Goal: Task Accomplishment & Management: Manage account settings

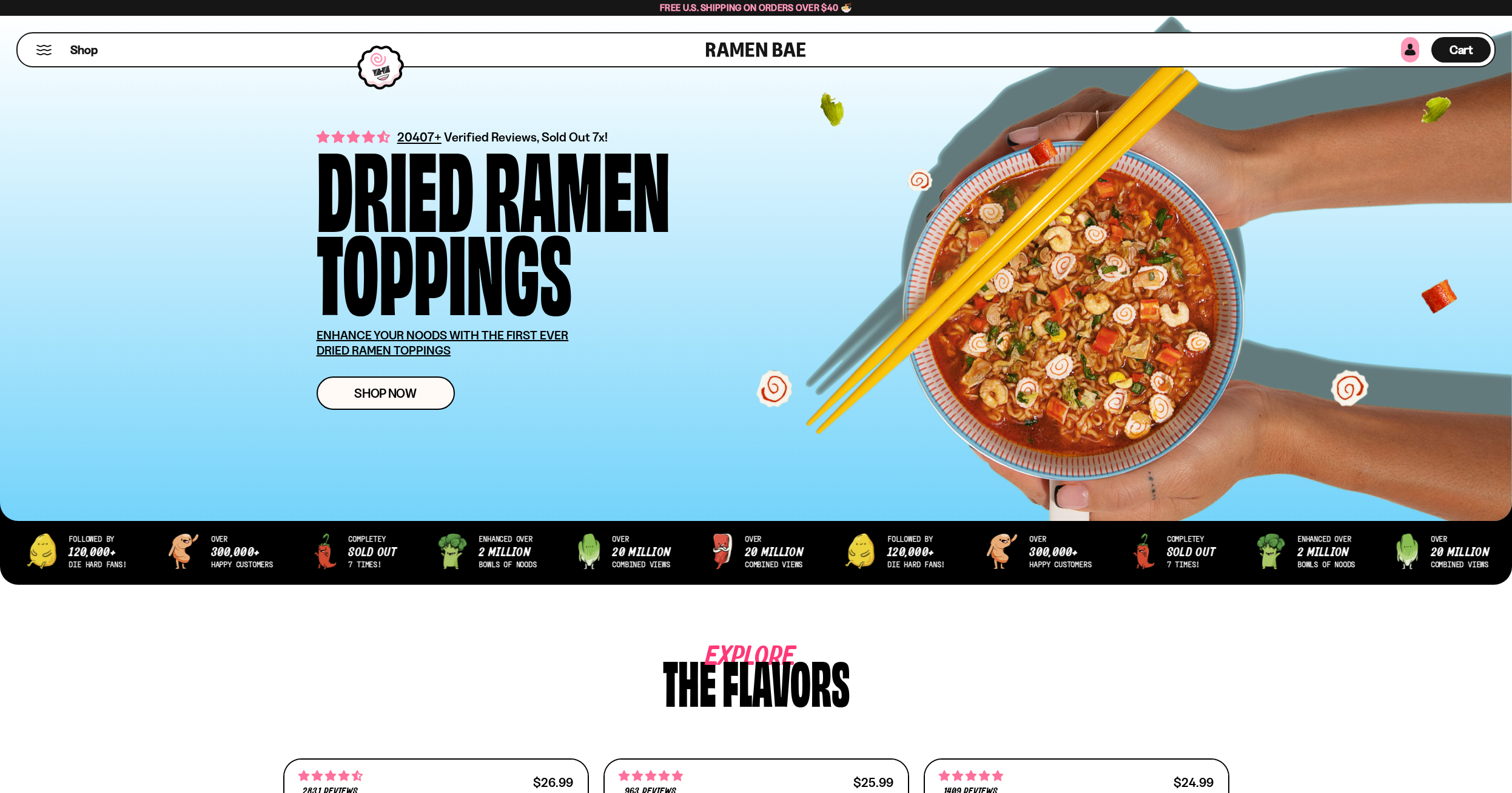
click at [1412, 54] on link at bounding box center [1410, 50] width 18 height 26
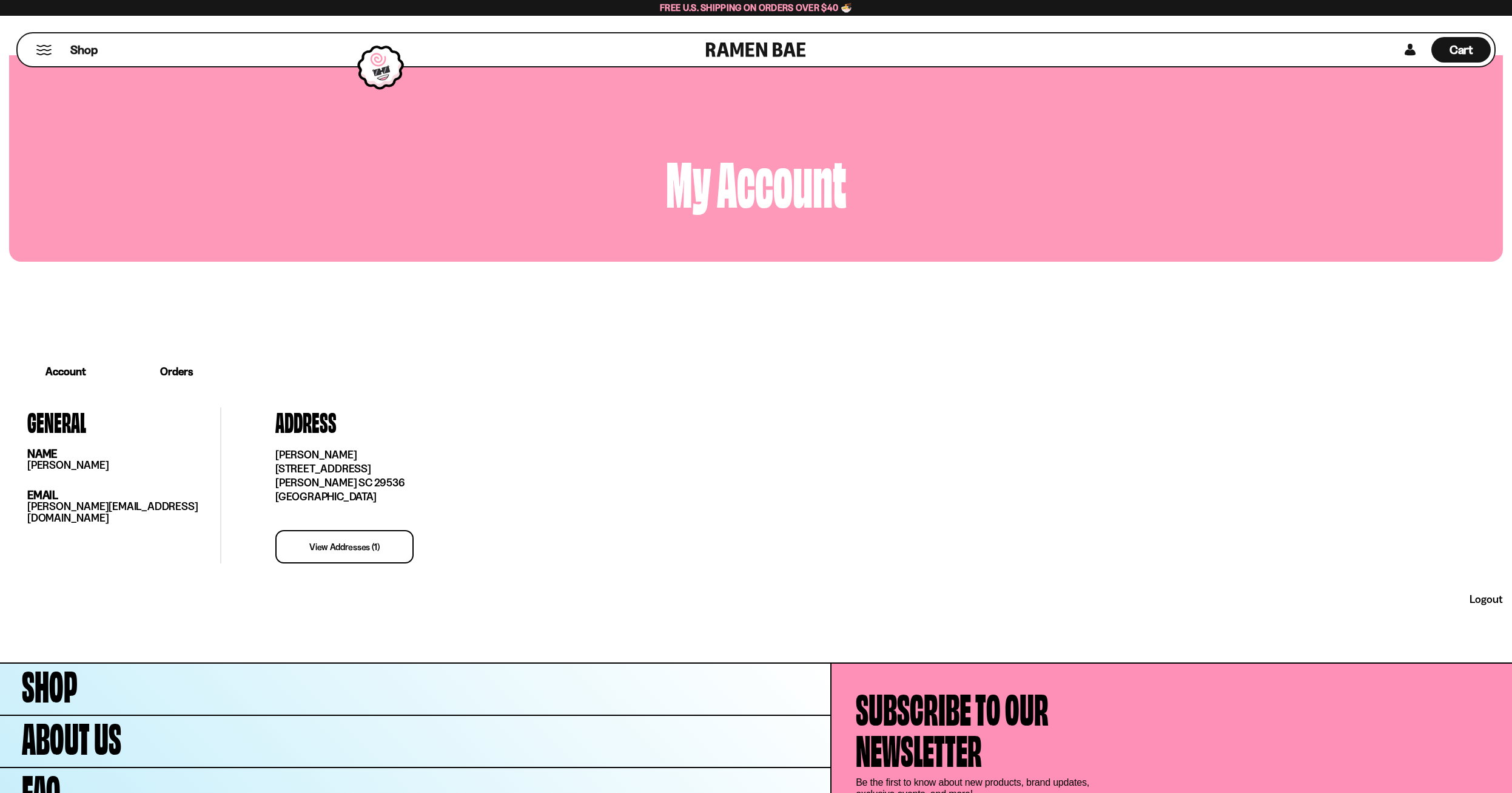
click at [189, 376] on link "Orders" at bounding box center [176, 371] width 108 height 38
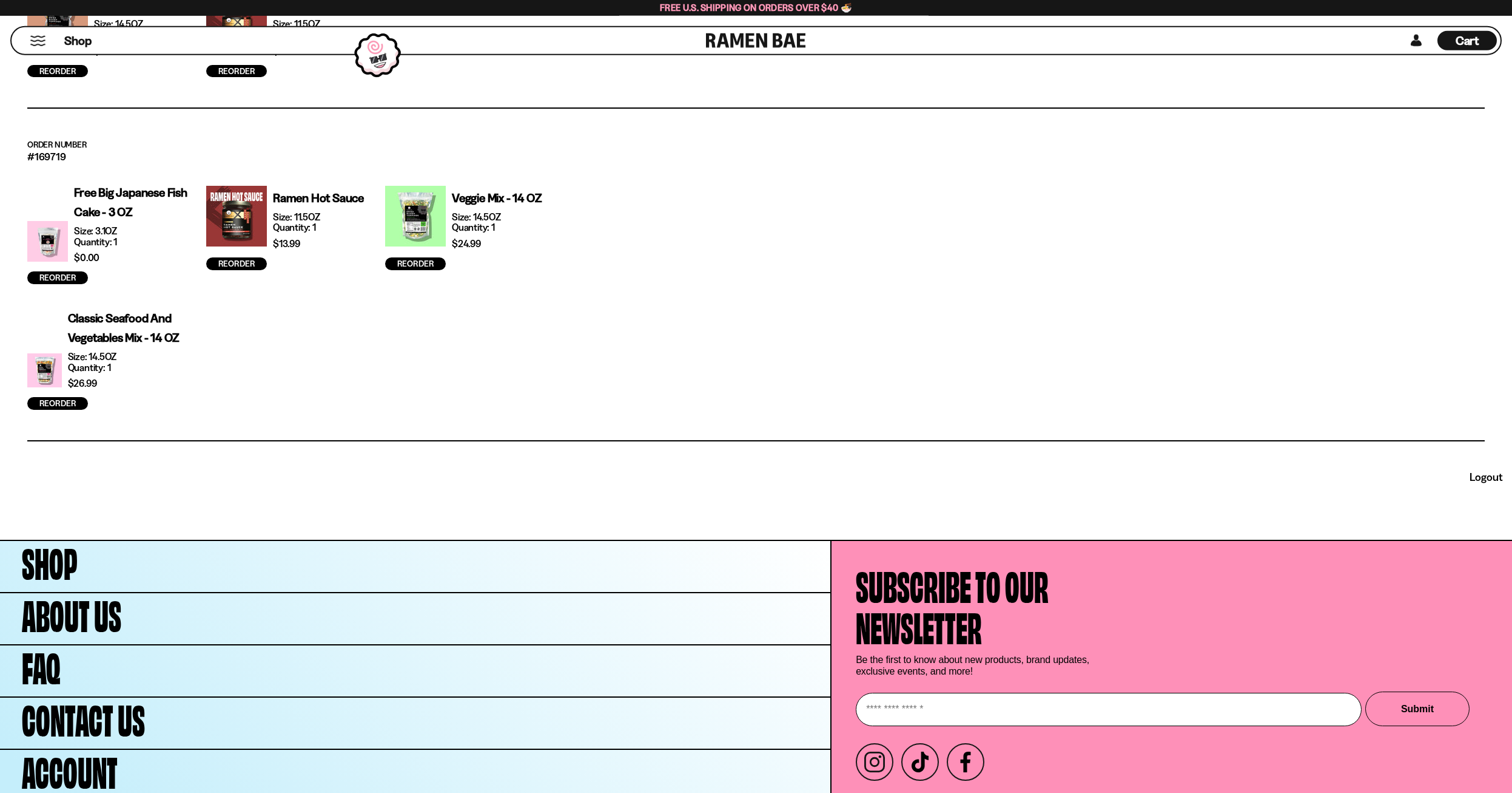
scroll to position [942, 0]
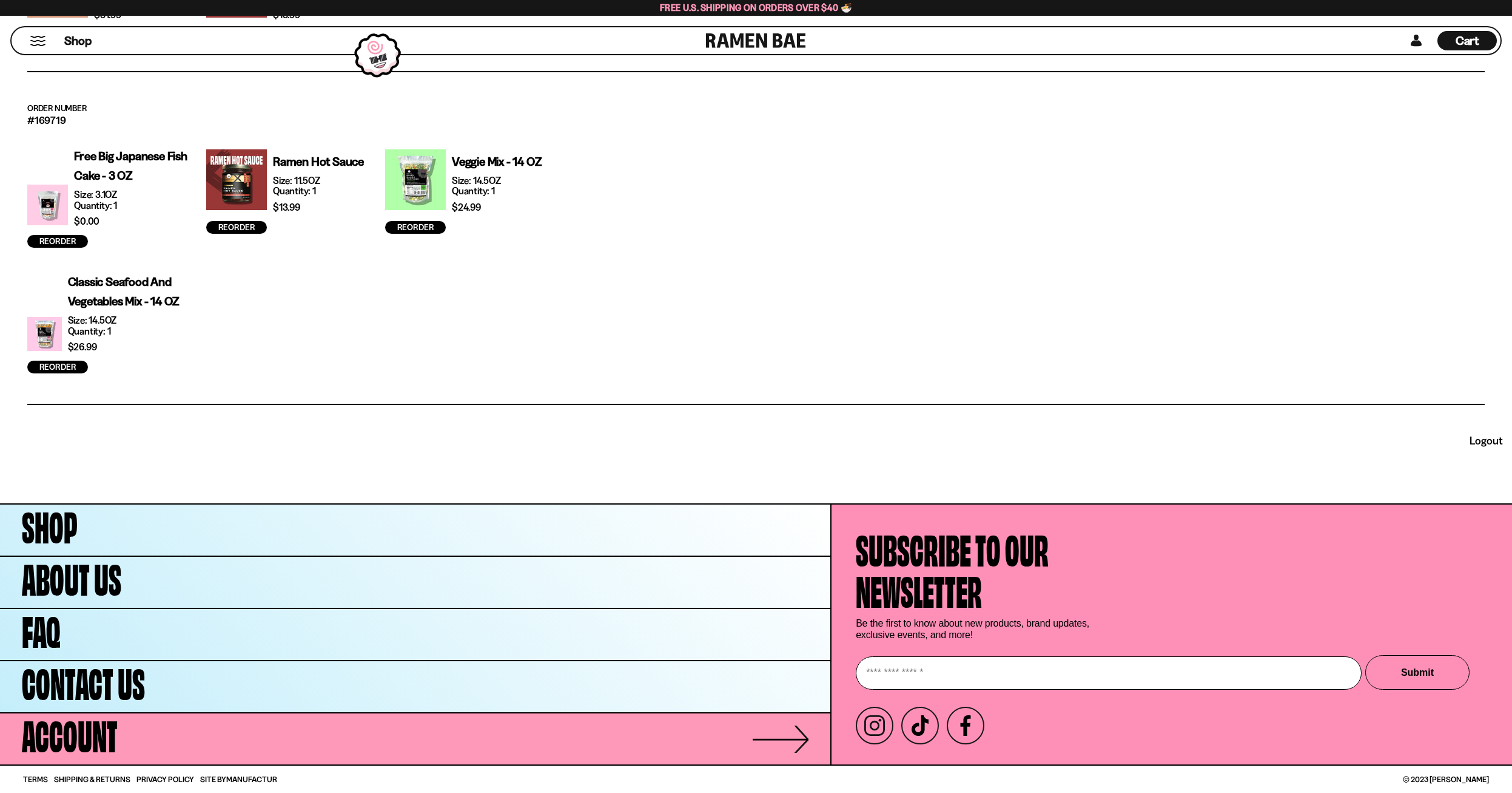
click at [117, 738] on span "Account" at bounding box center [69, 732] width 96 height 41
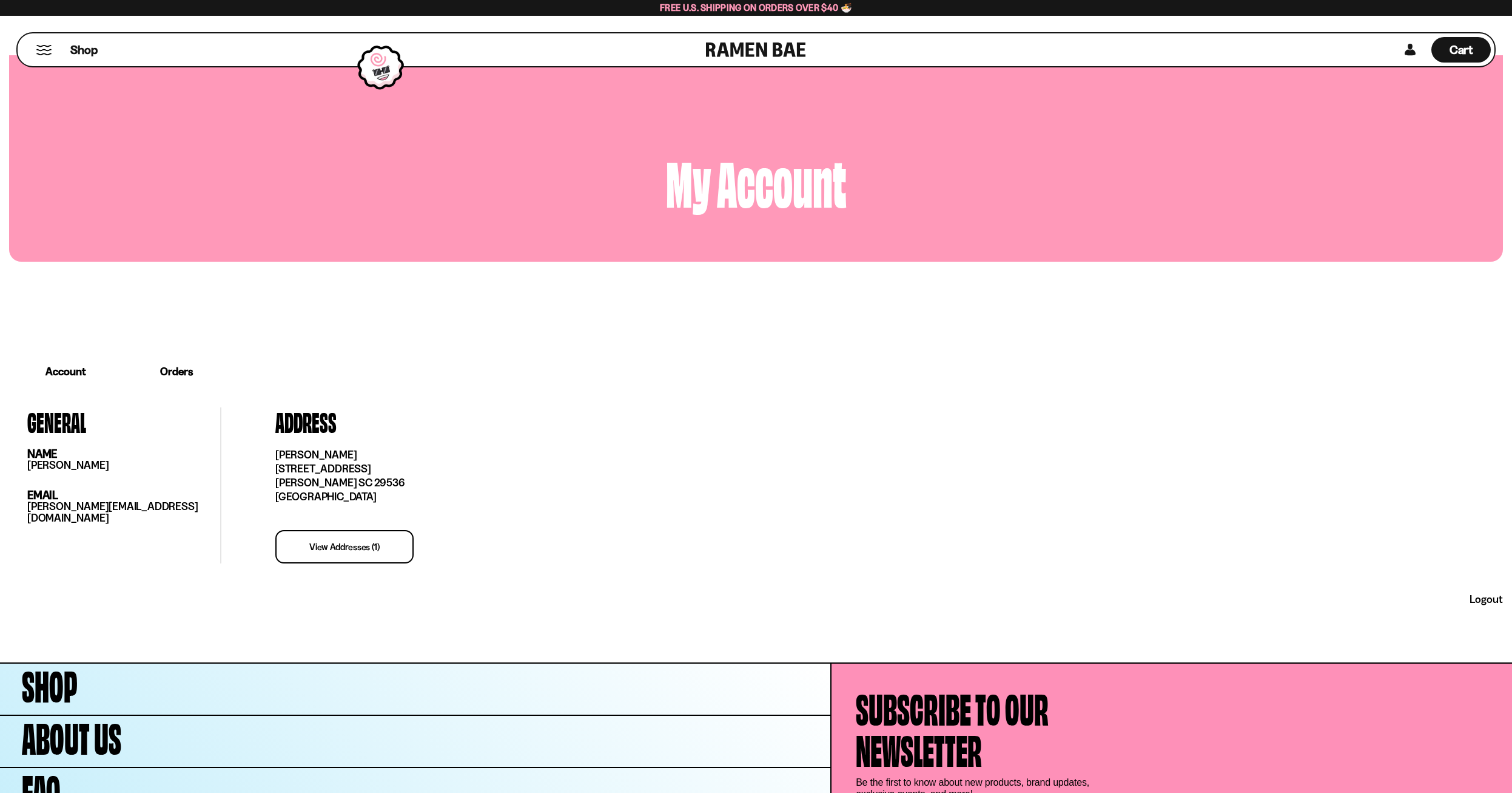
click at [175, 374] on link "Orders" at bounding box center [176, 371] width 108 height 38
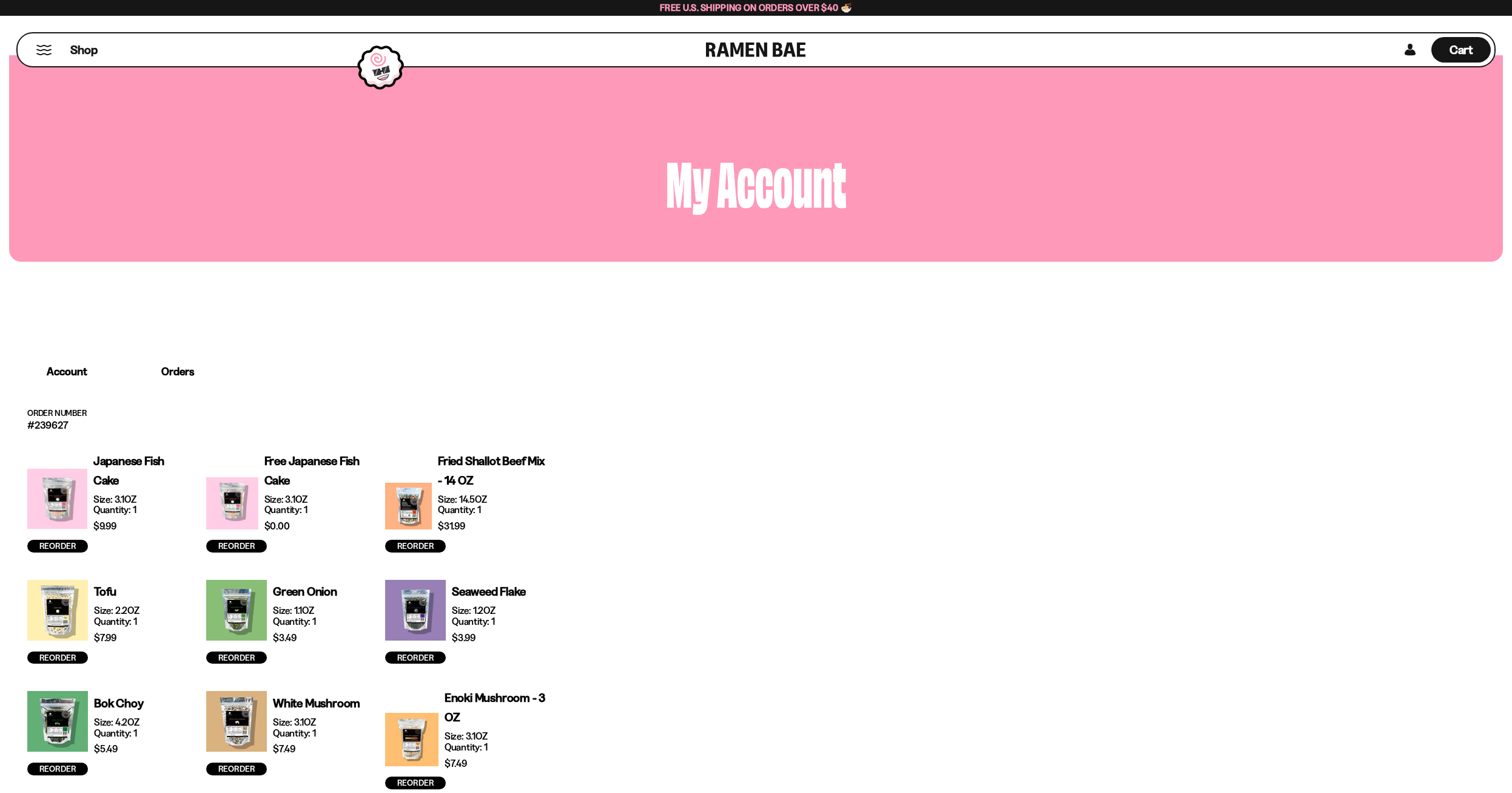
click at [750, 48] on link at bounding box center [756, 50] width 100 height 33
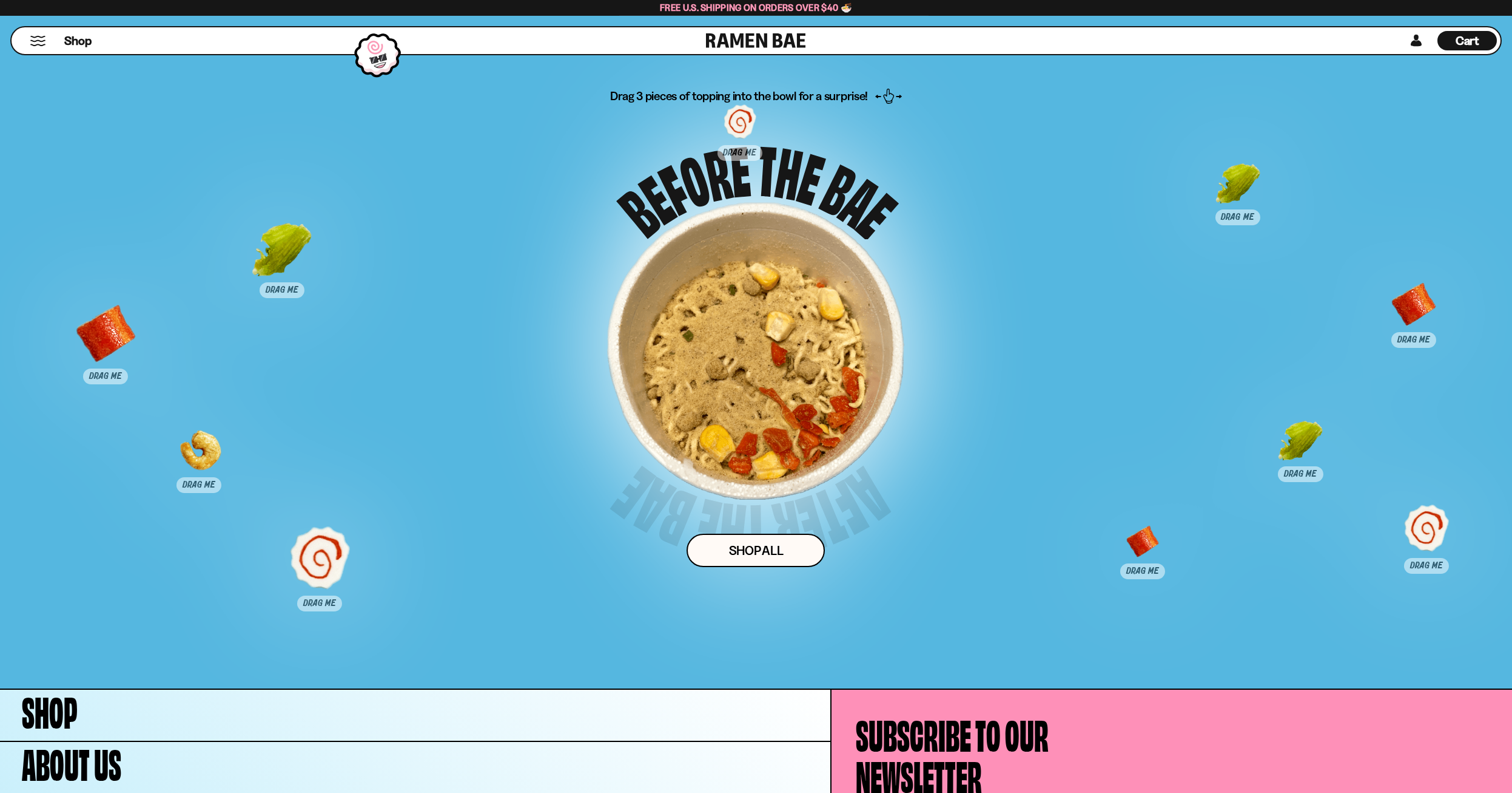
scroll to position [7855, 0]
drag, startPoint x: 1297, startPoint y: 457, endPoint x: 715, endPoint y: 376, distance: 587.6
click at [715, 376] on div at bounding box center [719, 370] width 60 height 60
drag, startPoint x: 1148, startPoint y: 546, endPoint x: 774, endPoint y: 354, distance: 420.4
click at [774, 354] on div at bounding box center [769, 363] width 60 height 60
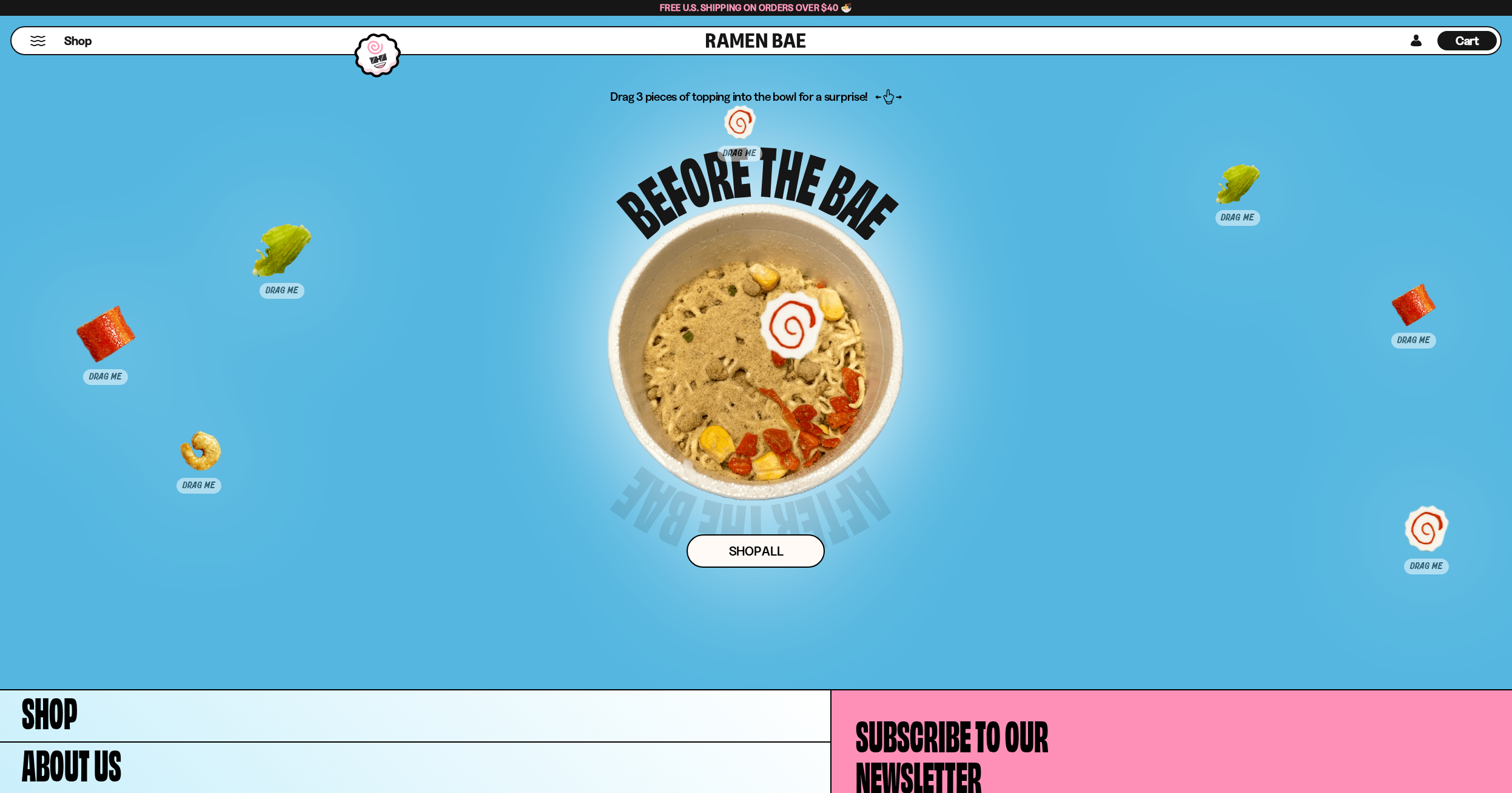
drag, startPoint x: 320, startPoint y: 560, endPoint x: 792, endPoint y: 326, distance: 526.8
click at [792, 326] on div at bounding box center [792, 323] width 60 height 60
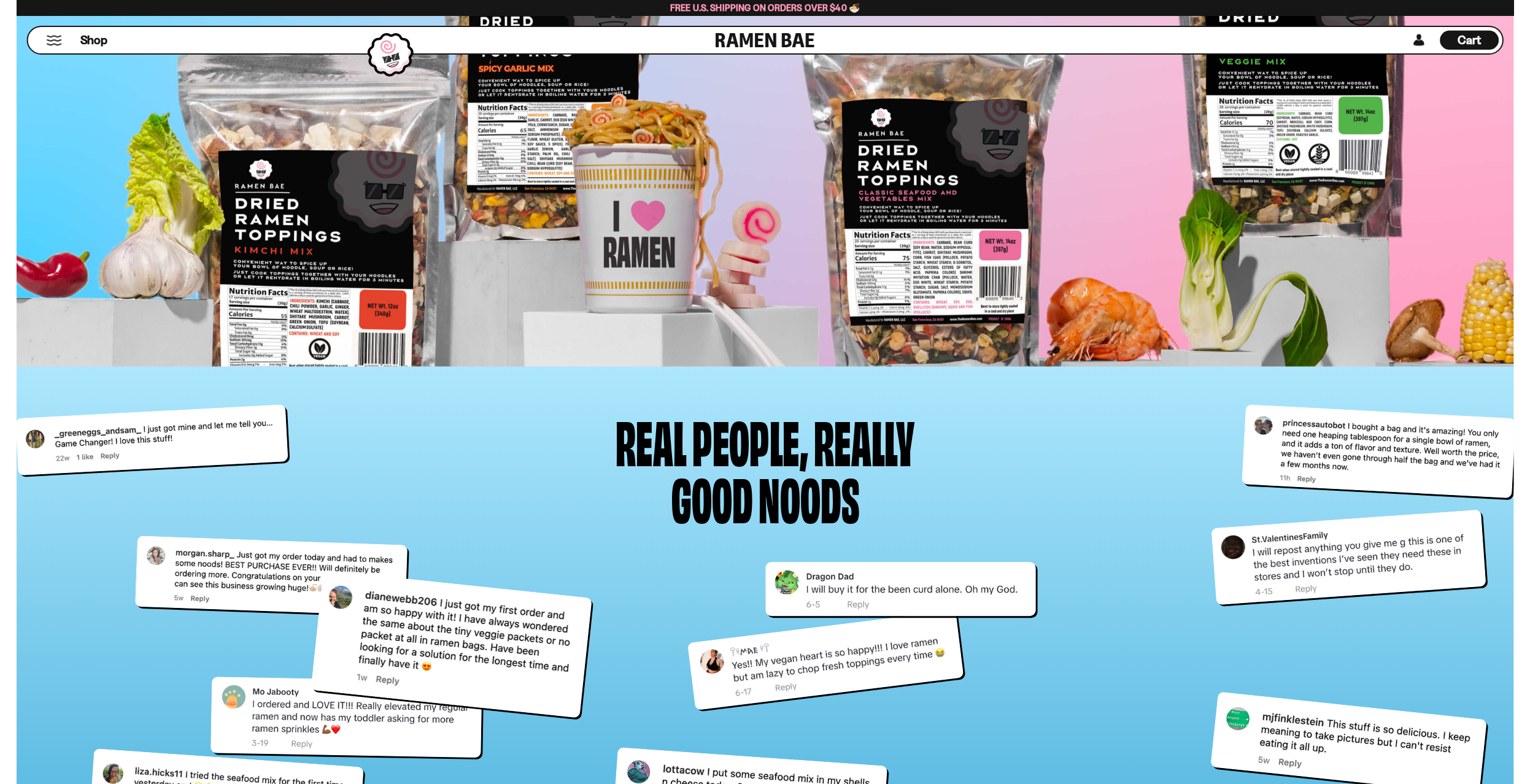
scroll to position [6566, 0]
